Goal: Task Accomplishment & Management: Complete application form

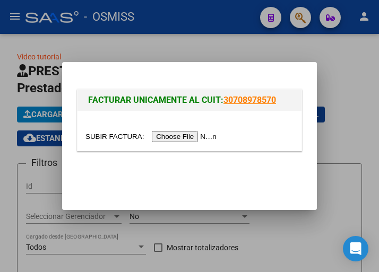
click at [190, 137] on input "file" at bounding box center [152, 136] width 134 height 11
click at [197, 139] on input "file" at bounding box center [152, 136] width 134 height 11
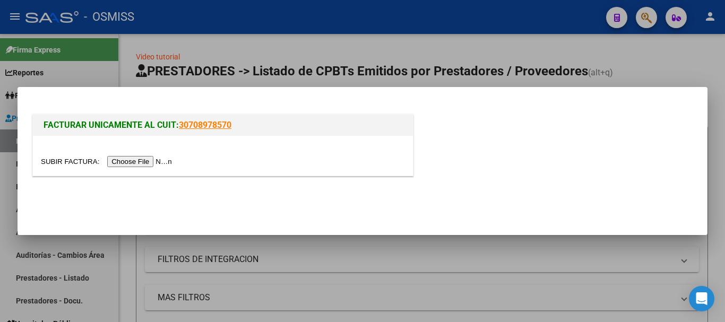
click at [55, 72] on div at bounding box center [362, 161] width 725 height 322
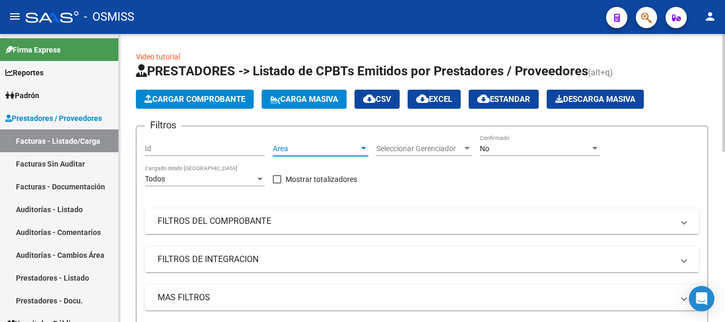
click at [362, 146] on div at bounding box center [364, 148] width 10 height 8
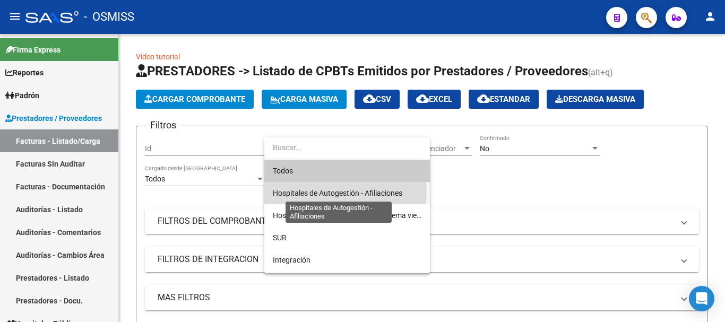
click at [345, 191] on span "Hospitales de Autogestión - Afiliaciones" at bounding box center [337, 193] width 129 height 8
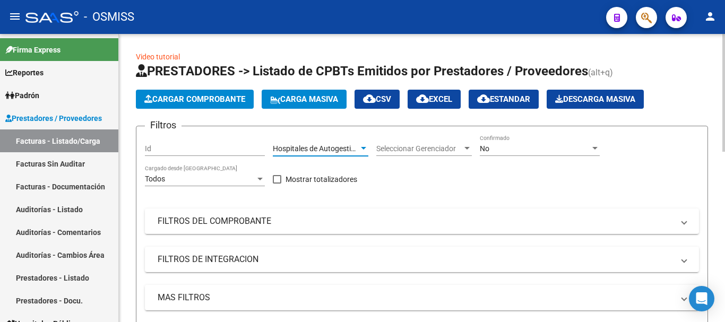
click at [378, 145] on div at bounding box center [595, 148] width 10 height 8
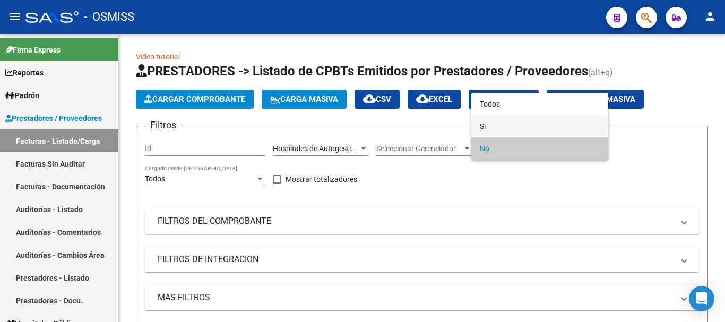
click at [378, 123] on mat-option "Si" at bounding box center [539, 126] width 137 height 22
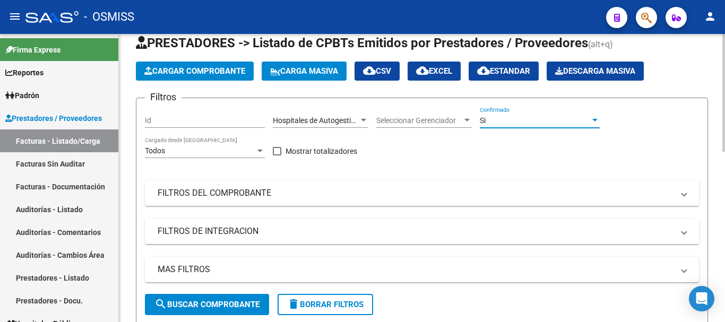
scroll to position [106, 0]
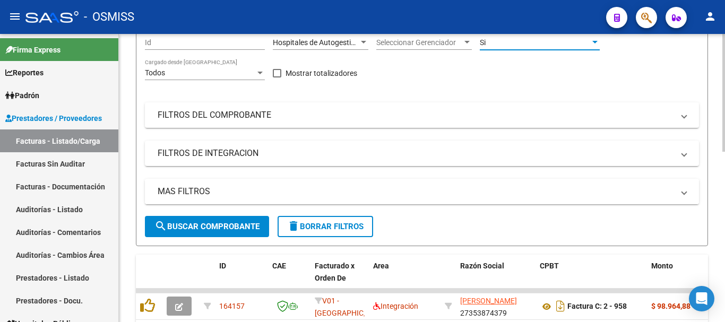
click at [378, 188] on span at bounding box center [684, 192] width 4 height 12
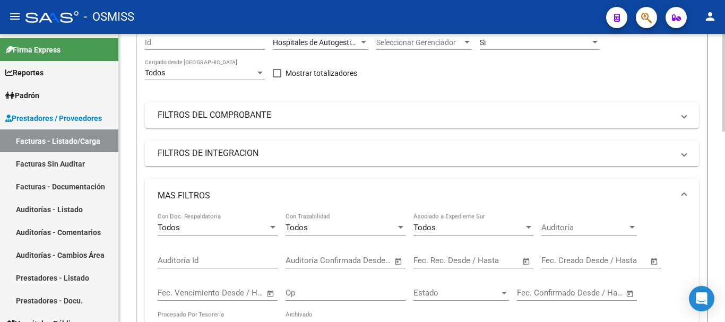
click at [378, 261] on span "Open calendar" at bounding box center [654, 260] width 25 height 25
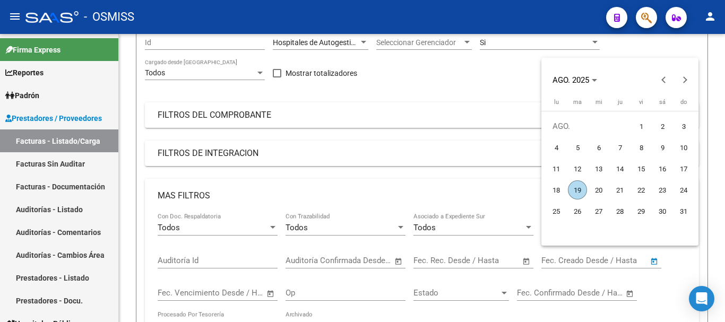
click at [378, 189] on span "19" at bounding box center [577, 189] width 19 height 19
type input "[DATE]"
click at [378, 189] on span "19" at bounding box center [577, 189] width 19 height 19
type input "[DATE]"
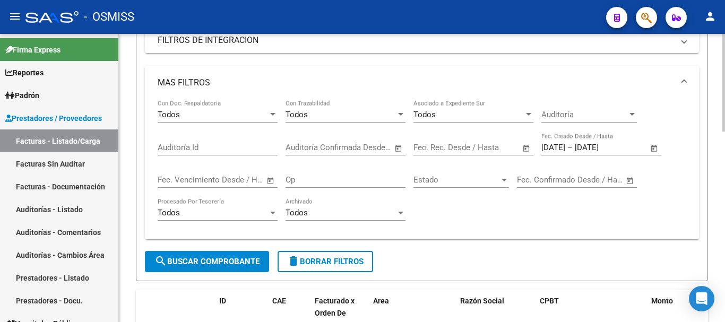
scroll to position [265, 0]
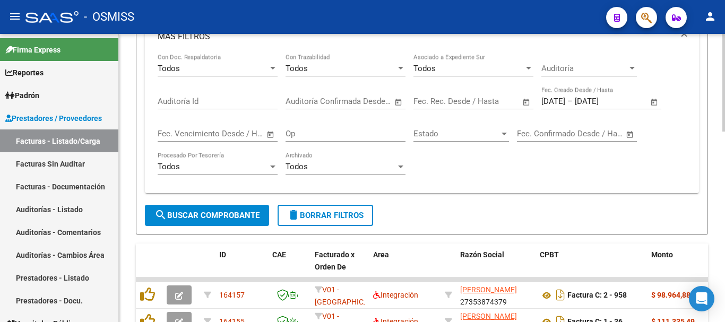
click at [226, 211] on span "search Buscar Comprobante" at bounding box center [206, 216] width 105 height 10
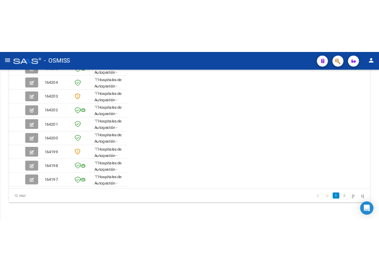
scroll to position [405, 0]
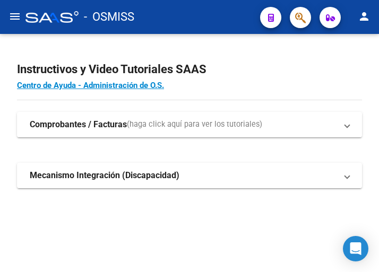
click at [10, 18] on mat-icon "menu" at bounding box center [14, 16] width 13 height 13
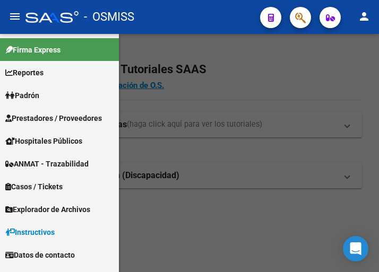
click at [65, 116] on span "Prestadores / Proveedores" at bounding box center [53, 119] width 97 height 12
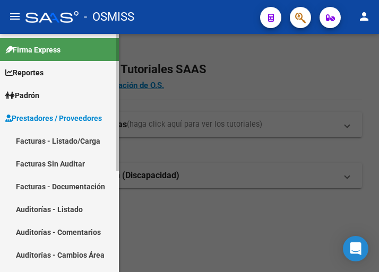
click at [73, 143] on link "Facturas - Listado/Carga" at bounding box center [59, 140] width 119 height 23
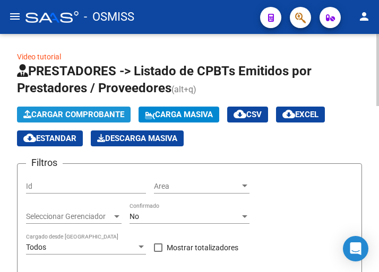
click at [108, 115] on span "Cargar Comprobante" at bounding box center [73, 115] width 101 height 10
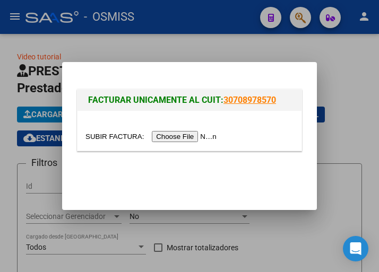
click at [188, 136] on input "file" at bounding box center [152, 136] width 134 height 11
click at [206, 140] on input "file" at bounding box center [152, 136] width 134 height 11
click at [197, 136] on input "file" at bounding box center [152, 136] width 134 height 11
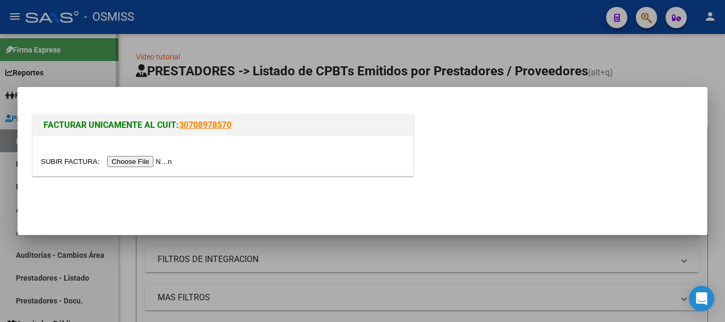
click at [91, 55] on div at bounding box center [362, 161] width 725 height 322
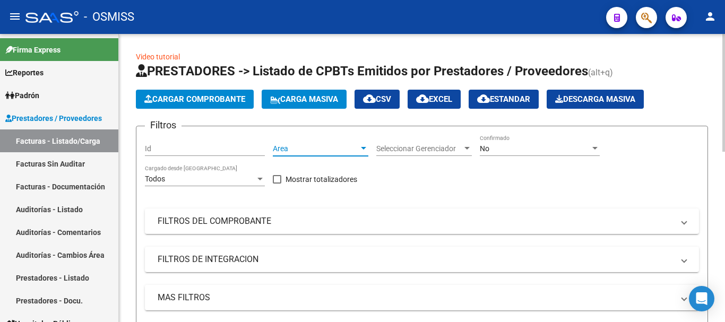
click at [363, 146] on div at bounding box center [364, 148] width 10 height 8
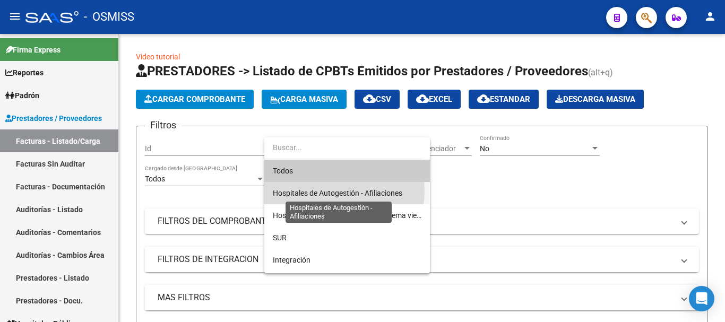
click at [344, 191] on span "Hospitales de Autogestión - Afiliaciones" at bounding box center [337, 193] width 129 height 8
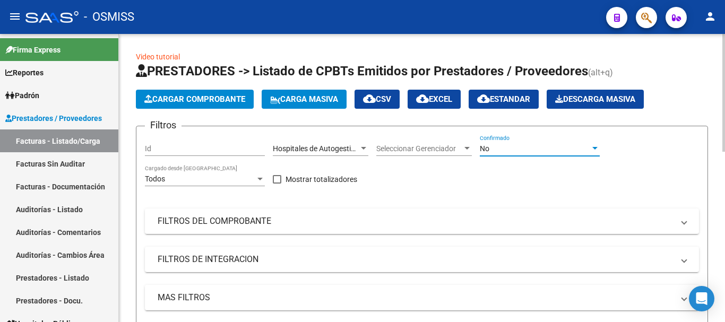
click at [378, 146] on div at bounding box center [595, 148] width 10 height 8
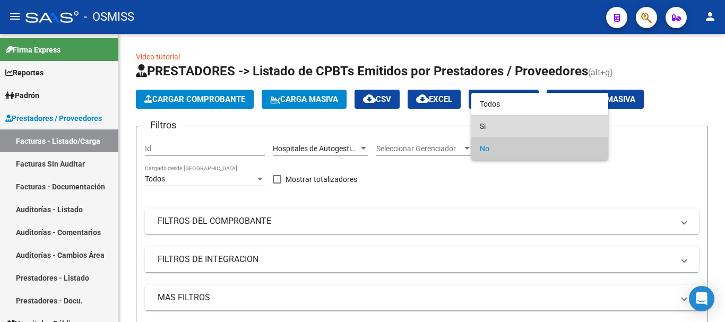
click at [378, 124] on mat-option "Si" at bounding box center [539, 126] width 137 height 22
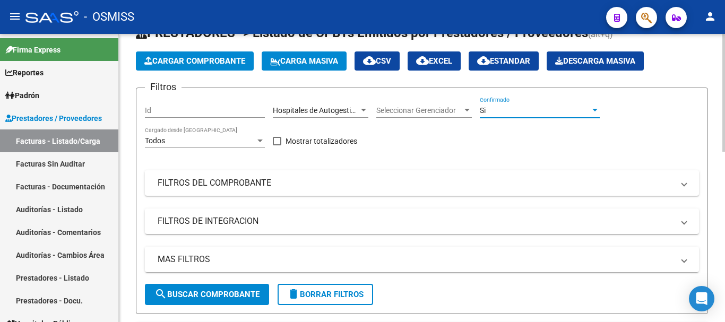
scroll to position [53, 0]
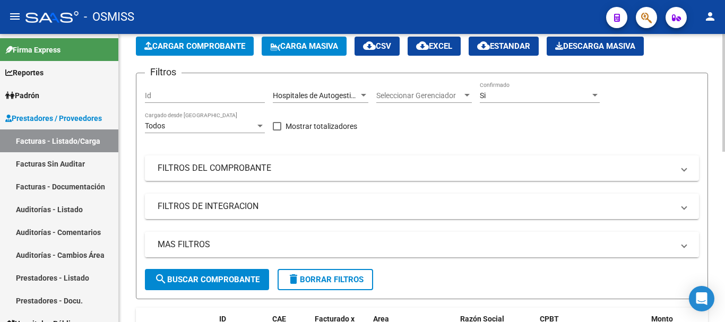
click at [378, 239] on mat-panel-title "MAS FILTROS" at bounding box center [416, 245] width 516 height 12
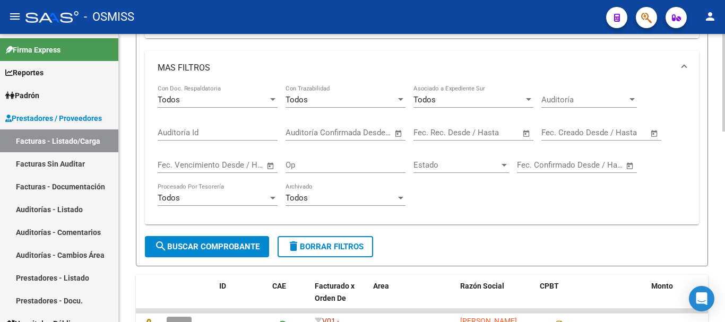
scroll to position [265, 0]
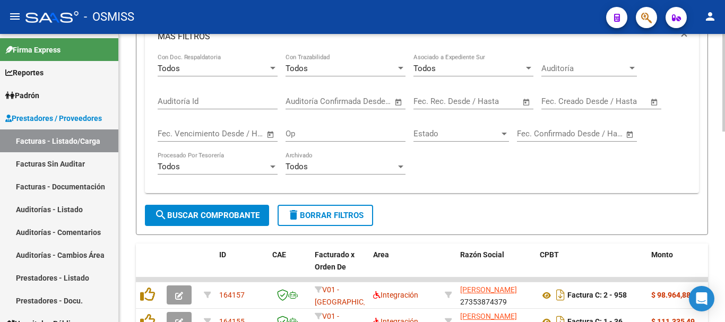
click at [378, 100] on span "Open calendar" at bounding box center [654, 101] width 25 height 25
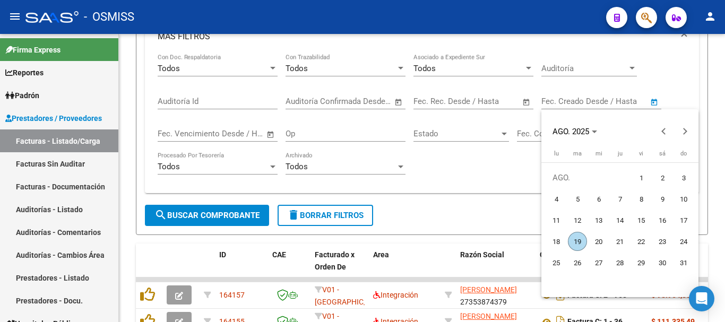
click at [378, 241] on span "19" at bounding box center [577, 241] width 19 height 19
type input "[DATE]"
click at [378, 241] on span "19" at bounding box center [577, 241] width 19 height 19
type input "[DATE]"
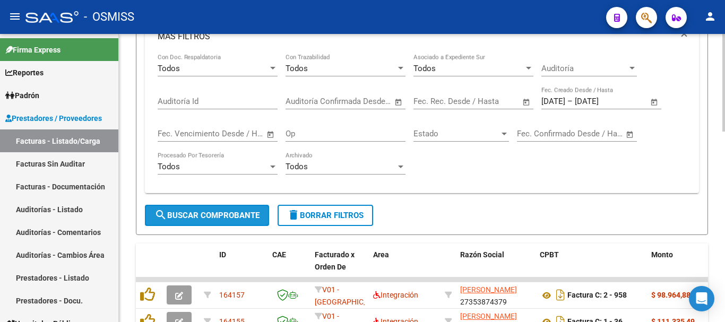
click at [209, 213] on span "search Buscar Comprobante" at bounding box center [206, 216] width 105 height 10
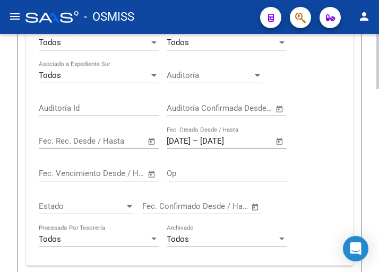
scroll to position [352, 0]
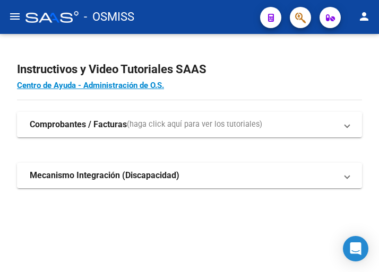
click at [21, 17] on mat-icon "menu" at bounding box center [14, 16] width 13 height 13
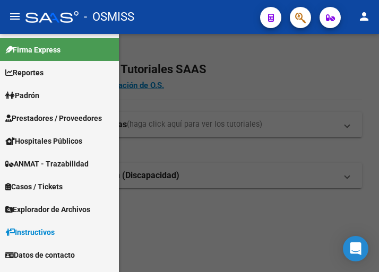
click at [60, 119] on span "Prestadores / Proveedores" at bounding box center [53, 119] width 97 height 12
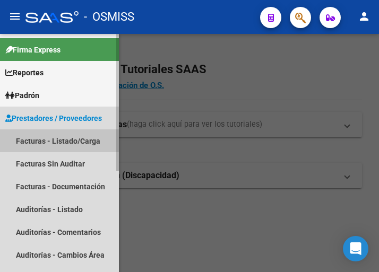
click at [60, 139] on link "Facturas - Listado/Carga" at bounding box center [59, 140] width 119 height 23
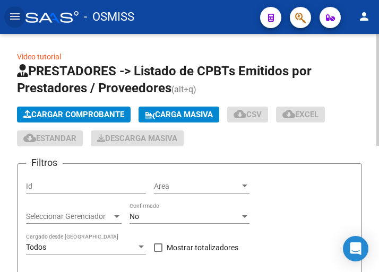
click at [106, 112] on span "Cargar Comprobante" at bounding box center [73, 115] width 101 height 10
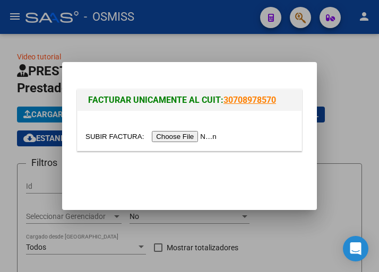
click at [201, 139] on input "file" at bounding box center [152, 136] width 134 height 11
